Goal: Navigation & Orientation: Find specific page/section

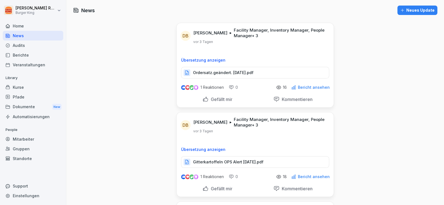
click at [19, 44] on div "Audits" at bounding box center [33, 46] width 60 height 10
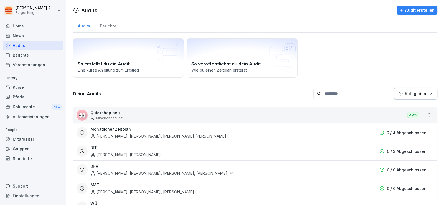
click at [19, 37] on div "News" at bounding box center [33, 36] width 60 height 10
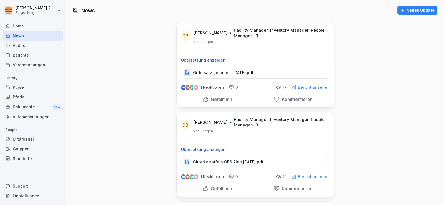
click at [19, 36] on div "News" at bounding box center [33, 36] width 60 height 10
click at [18, 27] on div "Home" at bounding box center [33, 26] width 60 height 10
